Goal: Find specific page/section: Find specific page/section

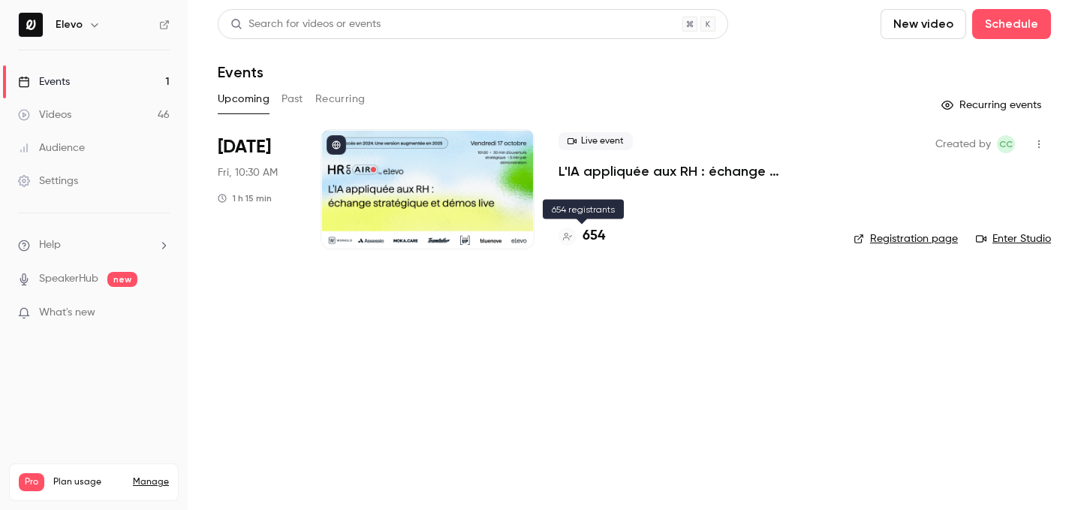
click at [589, 246] on h4 "654" at bounding box center [594, 236] width 23 height 20
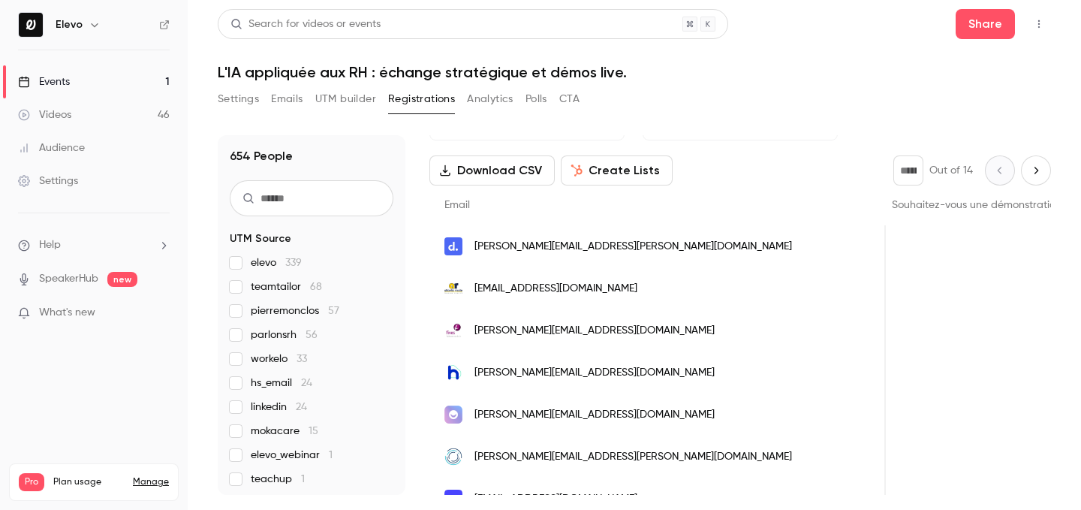
scroll to position [0, 1359]
click at [133, 83] on link "Events 1" at bounding box center [94, 81] width 188 height 33
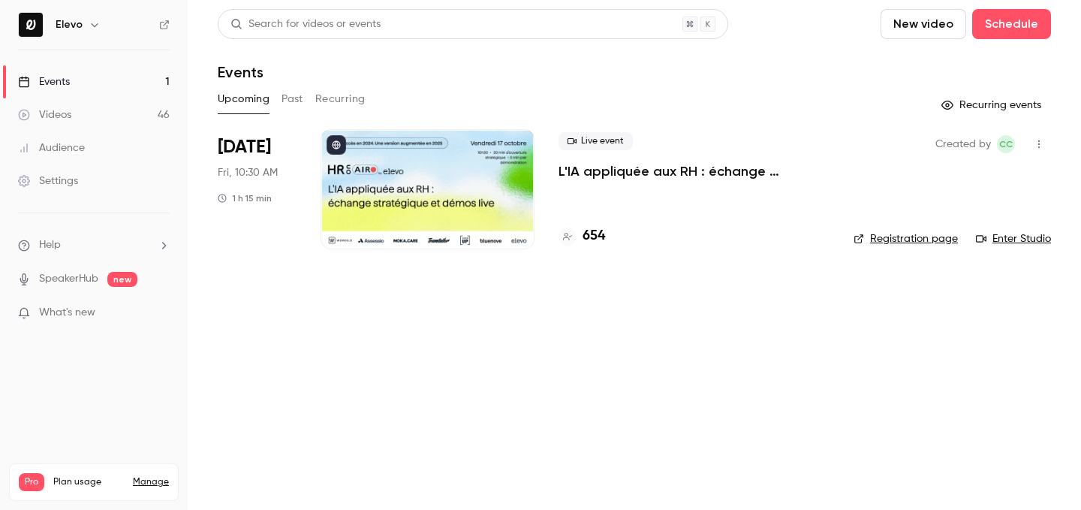
click at [593, 234] on h4 "654" at bounding box center [594, 236] width 23 height 20
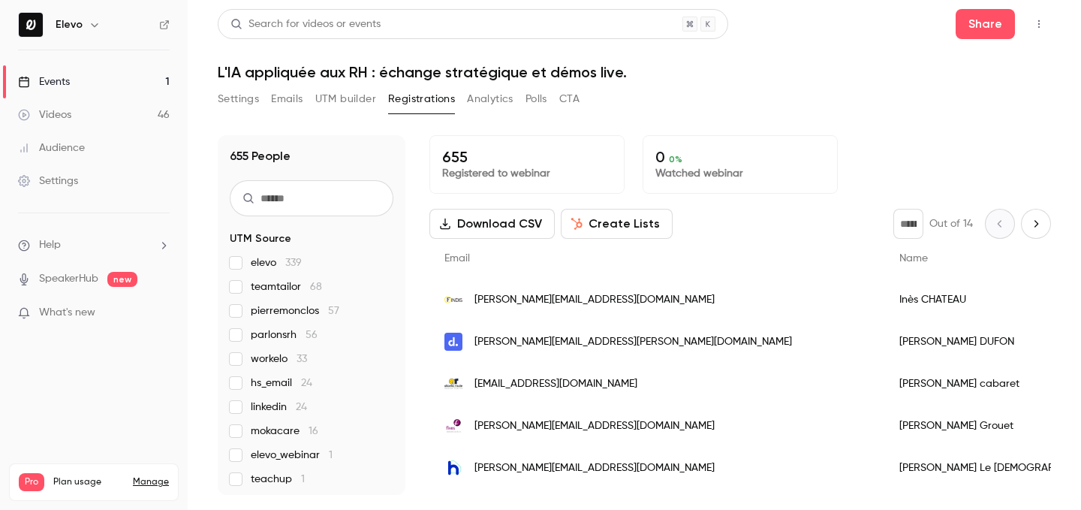
click at [279, 433] on span "mokacare 16" at bounding box center [285, 430] width 68 height 15
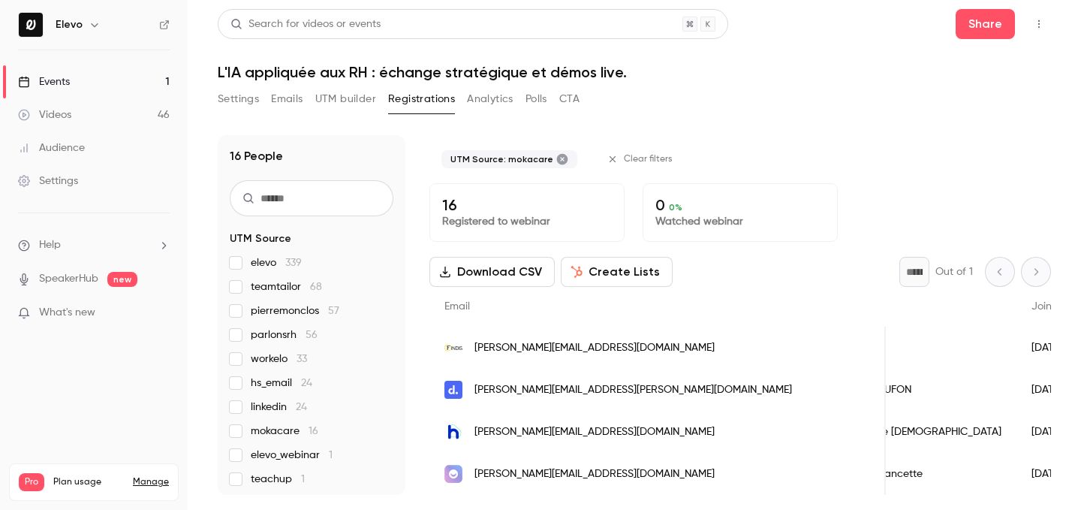
click at [104, 79] on link "Events 1" at bounding box center [94, 81] width 188 height 33
